Goal: Information Seeking & Learning: Learn about a topic

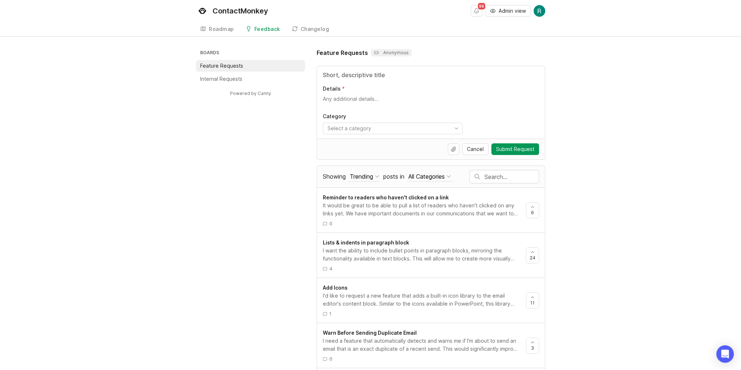
click at [372, 175] on div "Trending" at bounding box center [361, 177] width 23 height 8
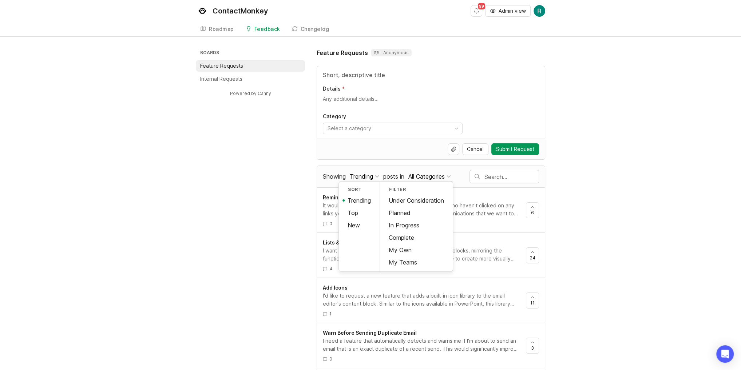
click at [249, 183] on div "Boards Feature Requests Internal Requests Powered by Canny Feature Requests Ano…" at bounding box center [371, 355] width 350 height 615
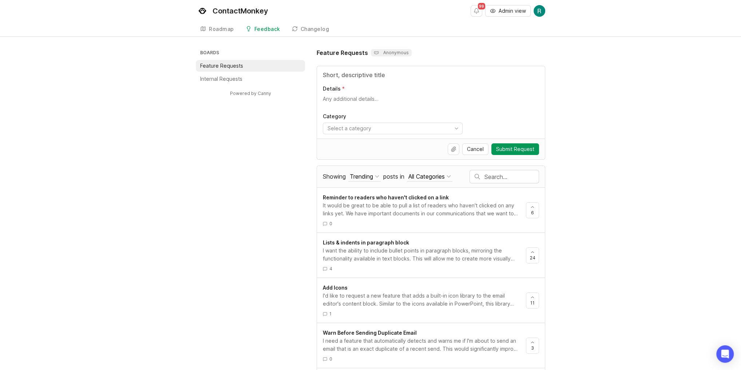
click at [370, 177] on div "Trending" at bounding box center [361, 177] width 23 height 8
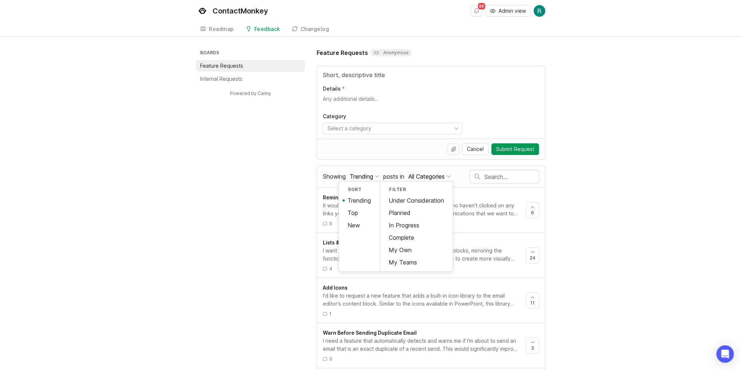
click at [356, 210] on div "Top" at bounding box center [359, 213] width 41 height 12
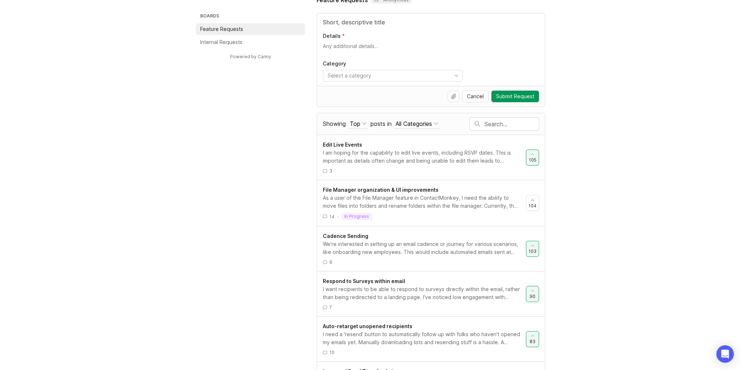
scroll to position [58, 0]
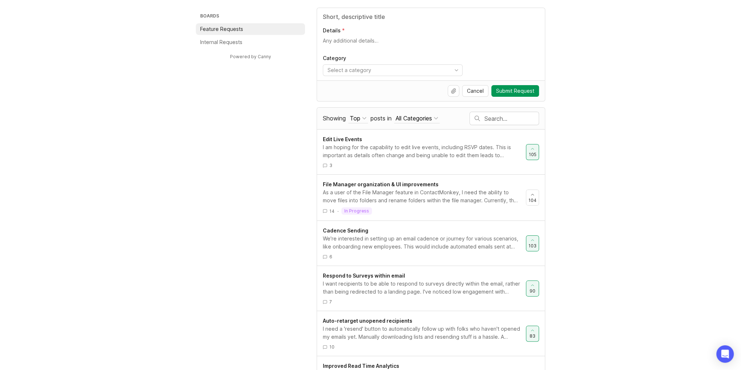
click at [425, 118] on div "All Categories" at bounding box center [414, 118] width 36 height 8
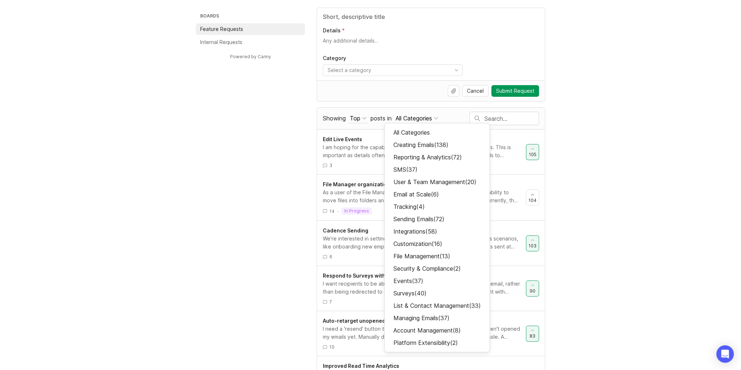
click at [421, 115] on div "All Categories" at bounding box center [414, 118] width 36 height 8
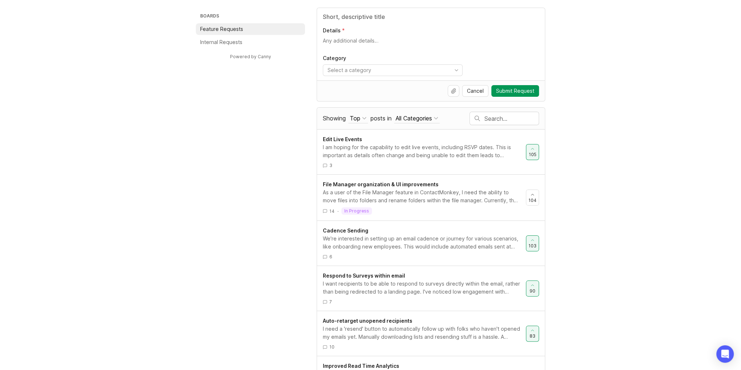
click at [354, 117] on div "Top" at bounding box center [355, 118] width 11 height 8
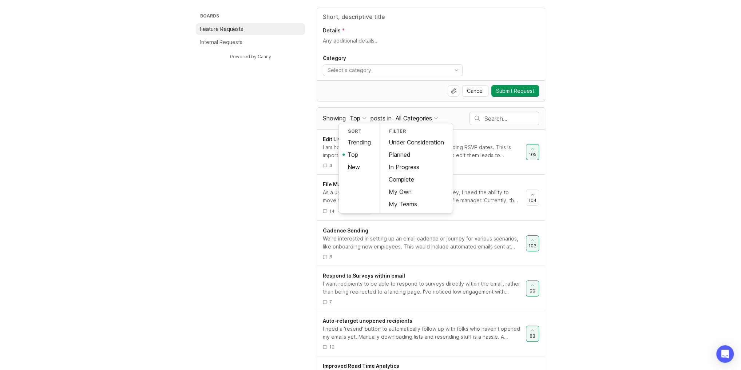
click at [413, 164] on div "In Progress" at bounding box center [416, 167] width 73 height 12
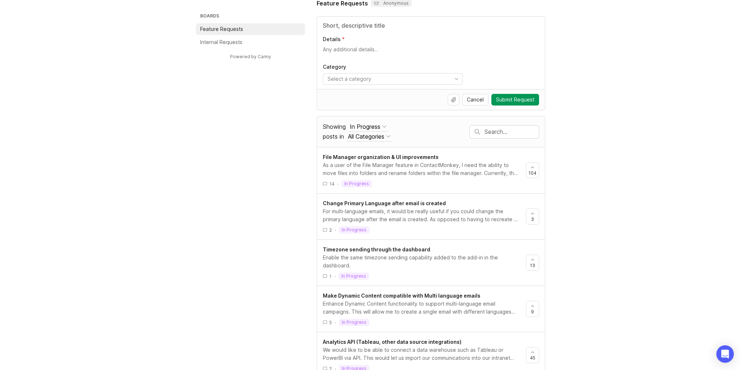
scroll to position [47, 0]
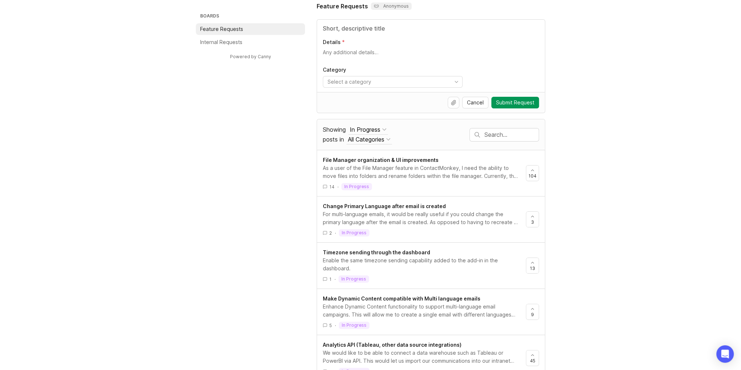
click at [372, 127] on div "In Progress" at bounding box center [365, 130] width 31 height 8
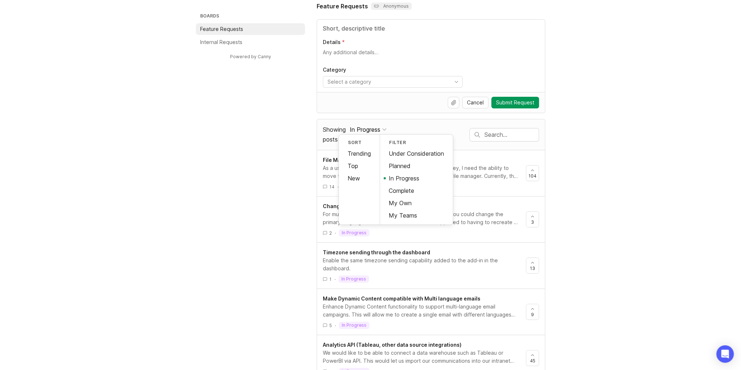
click at [409, 166] on div "Planned" at bounding box center [416, 166] width 73 height 12
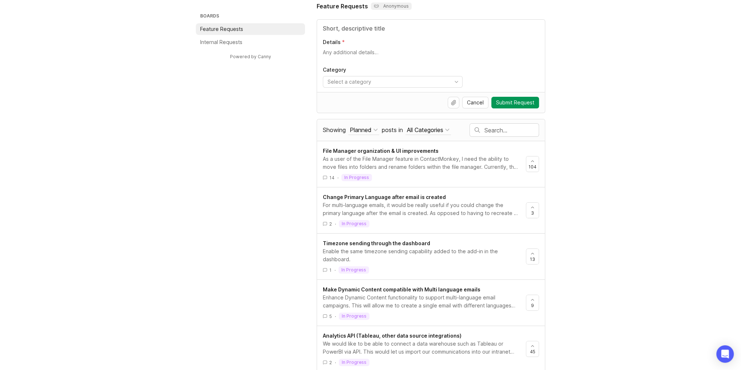
scroll to position [4, 0]
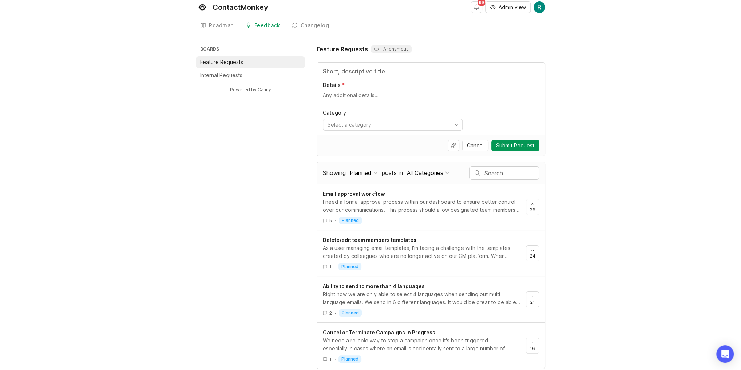
click at [364, 171] on div "Planned" at bounding box center [361, 173] width 22 height 8
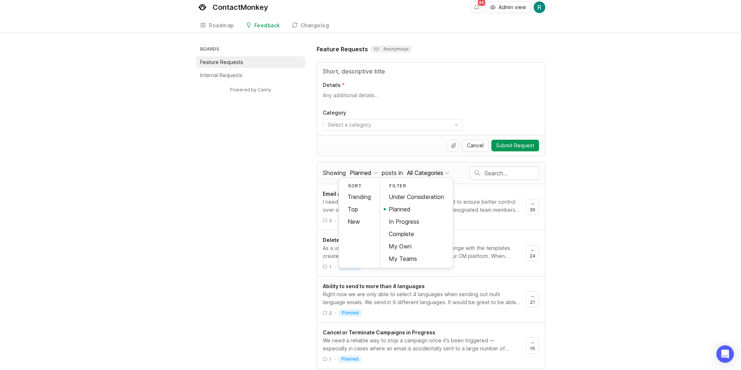
click at [281, 203] on div "Boards Feature Requests Internal Requests Powered by Canny Feature Requests Ano…" at bounding box center [371, 207] width 350 height 324
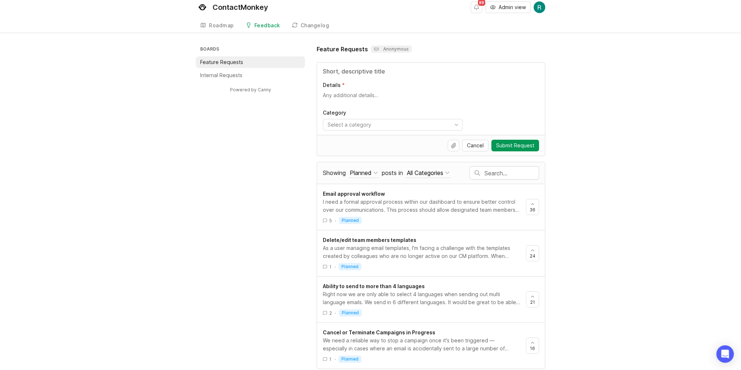
click at [364, 173] on div "Planned" at bounding box center [361, 173] width 22 height 8
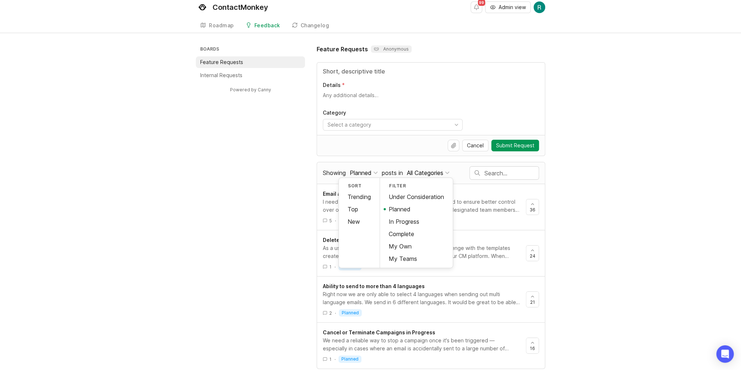
click at [368, 173] on div "Planned" at bounding box center [361, 173] width 22 height 8
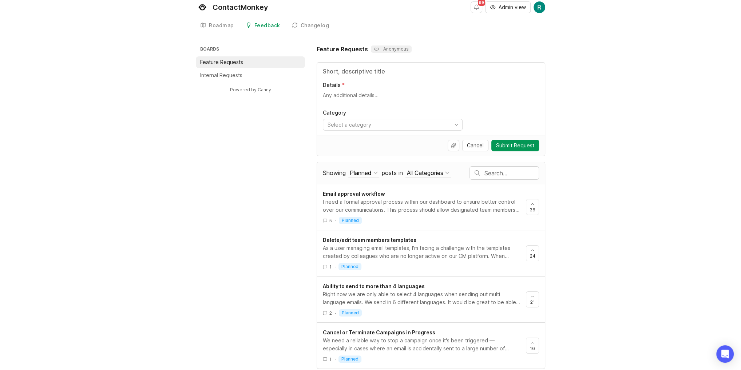
click at [366, 171] on div "Planned" at bounding box center [361, 173] width 22 height 8
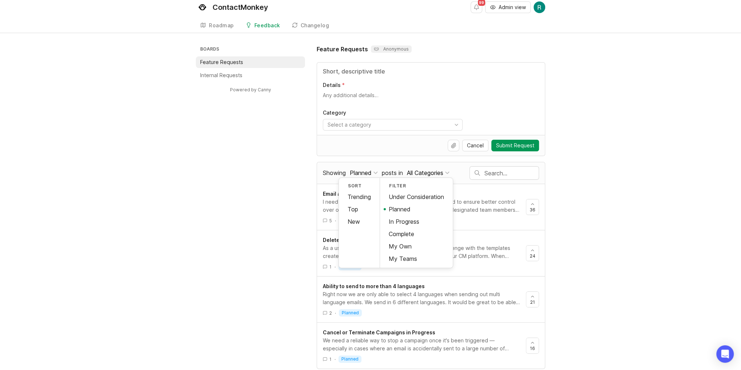
click at [234, 149] on div "Boards Feature Requests Internal Requests Powered by Canny Feature Requests Ano…" at bounding box center [371, 207] width 350 height 324
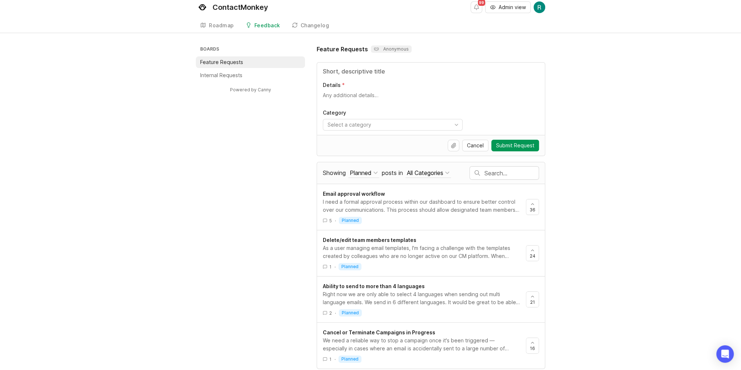
click at [397, 188] on div "Email approval workflow I need a formal approval process within our dashboard t…" at bounding box center [431, 207] width 228 height 46
click at [394, 196] on div "Email approval workflow" at bounding box center [421, 194] width 197 height 8
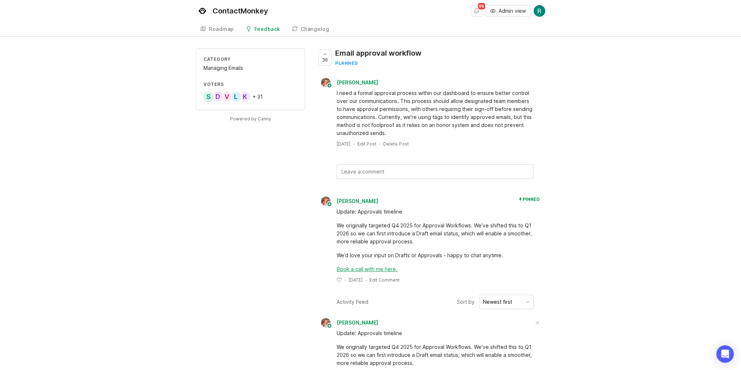
drag, startPoint x: 148, startPoint y: 289, endPoint x: 157, endPoint y: 262, distance: 28.7
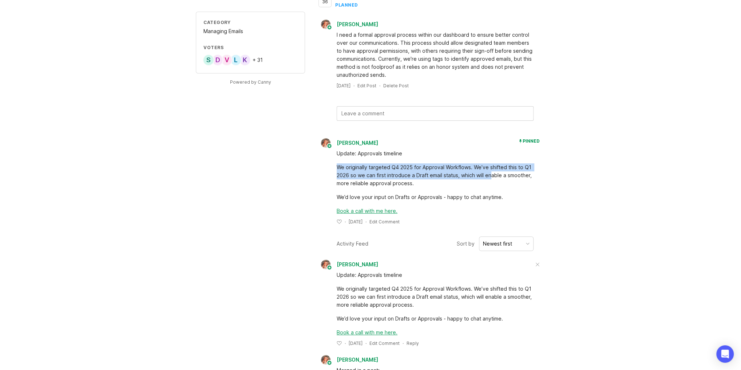
drag, startPoint x: 323, startPoint y: 162, endPoint x: 492, endPoint y: 174, distance: 168.6
click at [492, 174] on div "Update: Approvals timeline We originally targeted Q4 2025 for Approval Workflow…" at bounding box center [431, 186] width 229 height 77
click at [493, 178] on div "We originally targeted Q4 2025 for Approval Workflows. We’ve shifted this to Q1…" at bounding box center [435, 175] width 197 height 24
drag, startPoint x: 514, startPoint y: 169, endPoint x: 551, endPoint y: 171, distance: 37.2
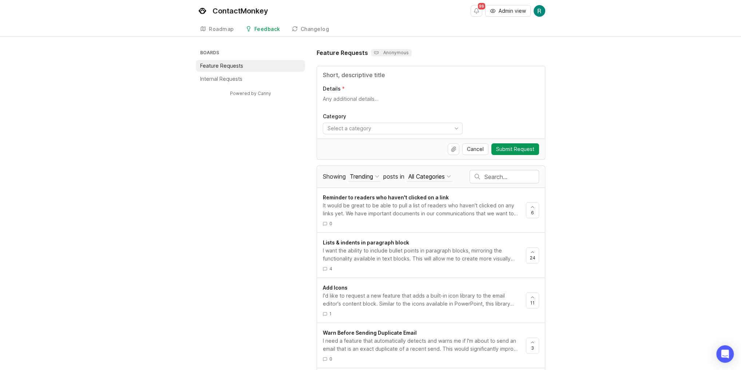
click at [489, 171] on div at bounding box center [504, 176] width 69 height 13
type input "/b"
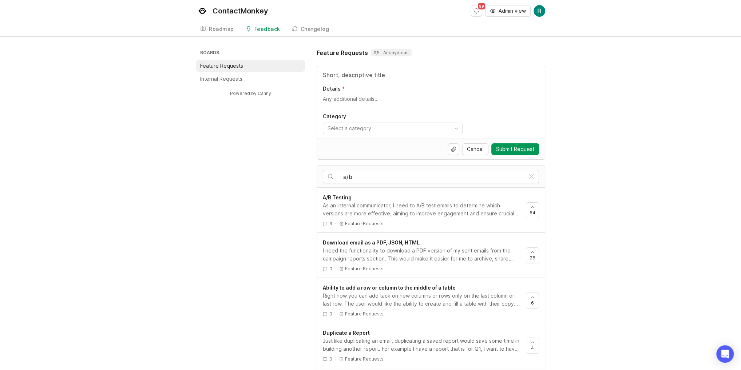
type input "a/b"
click at [373, 196] on div "A/B Testing" at bounding box center [421, 198] width 197 height 8
